Goal: Navigation & Orientation: Go to known website

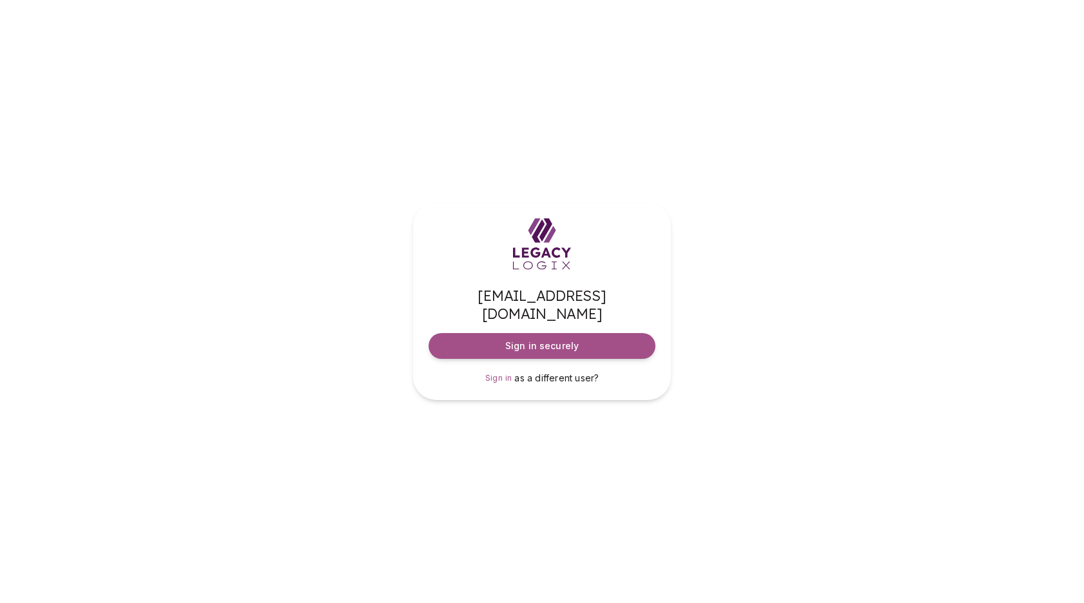
click at [806, 516] on div "d*****@legacylogix.com Sign in securely Sign in as a different user?" at bounding box center [542, 301] width 1084 height 603
click at [562, 340] on span "Sign in securely" at bounding box center [541, 346] width 73 height 13
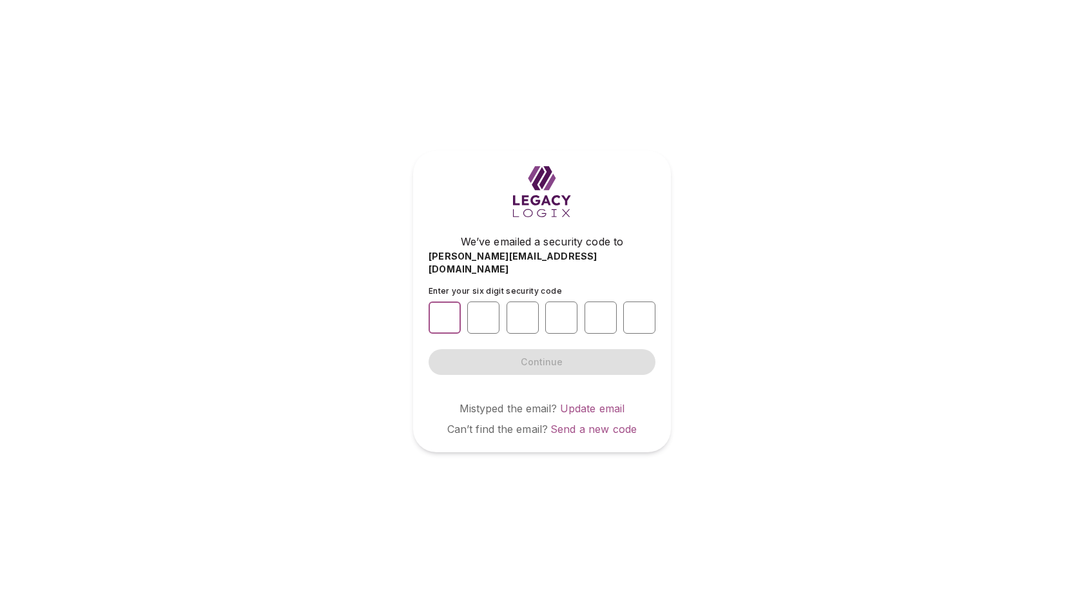
click at [449, 307] on input "number" at bounding box center [445, 318] width 32 height 32
click at [447, 313] on input "number" at bounding box center [445, 318] width 32 height 32
type input "*"
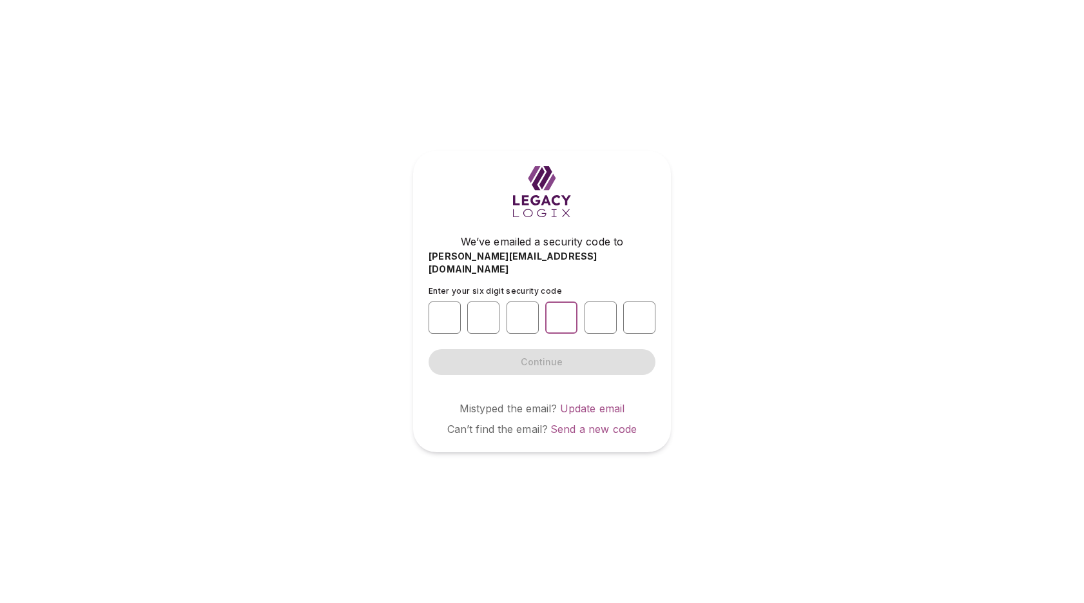
type input "*"
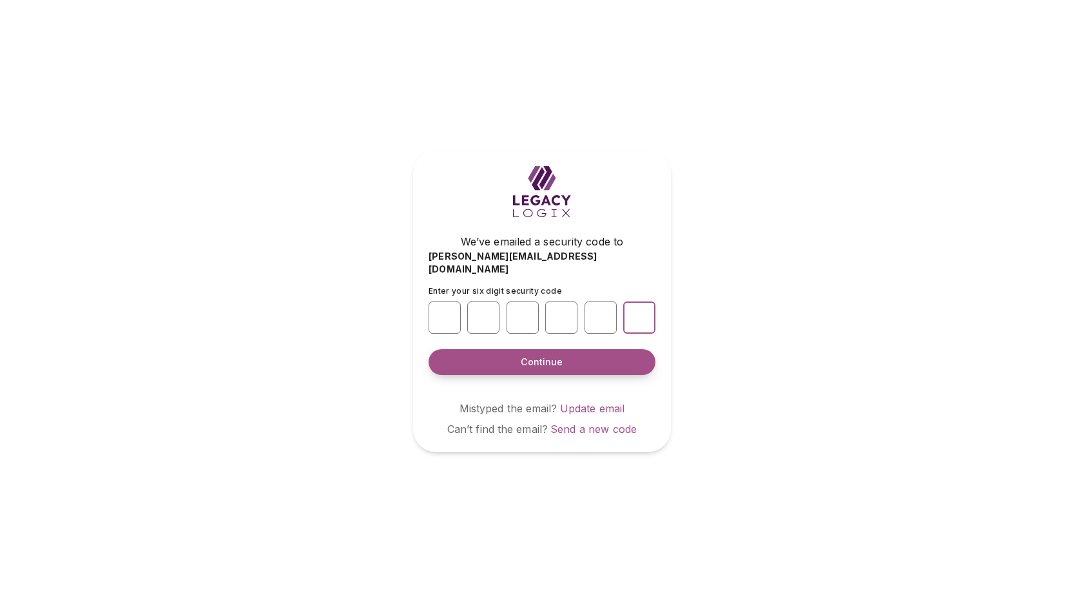
type input "*"
click at [543, 357] on span "Continue" at bounding box center [542, 362] width 42 height 13
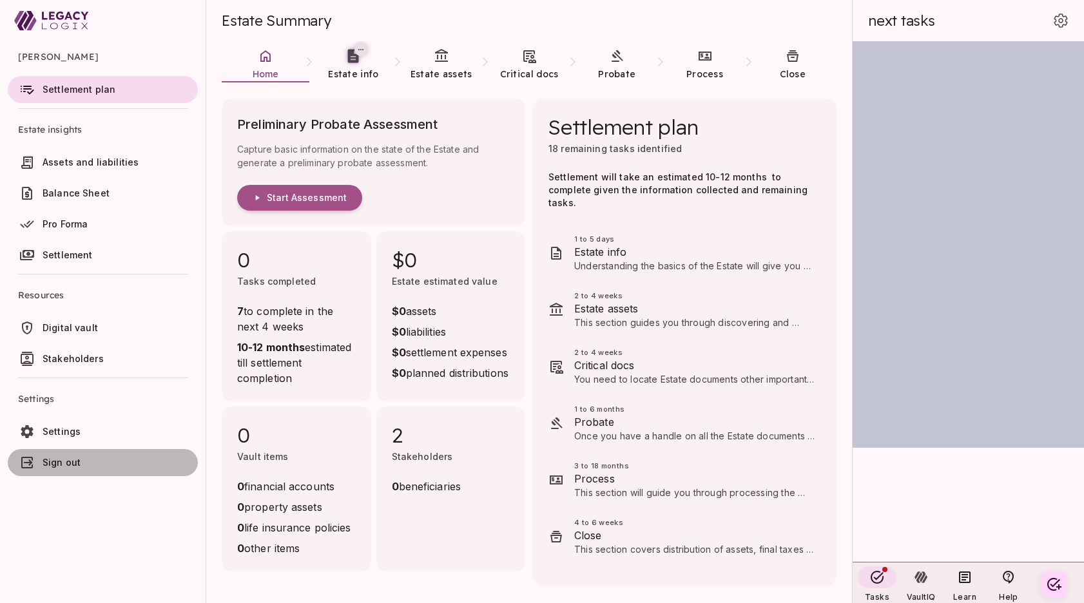
click at [60, 462] on span "Sign out" at bounding box center [62, 462] width 38 height 11
